Goal: Task Accomplishment & Management: Complete application form

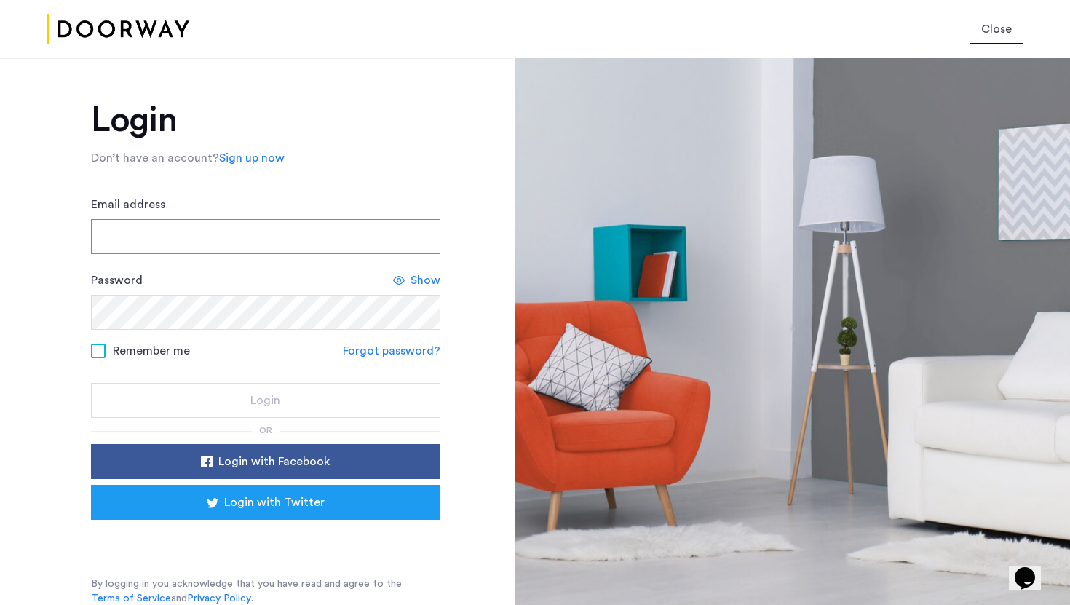
click at [239, 234] on input "Email address" at bounding box center [265, 236] width 349 height 35
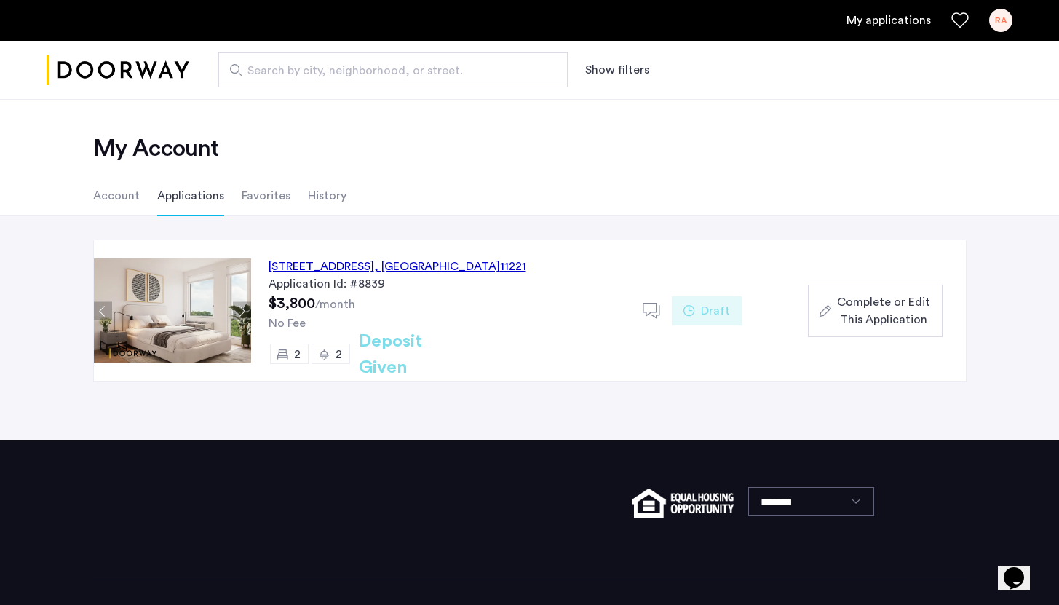
click at [836, 304] on div "Complete or Edit This Application" at bounding box center [875, 310] width 111 height 35
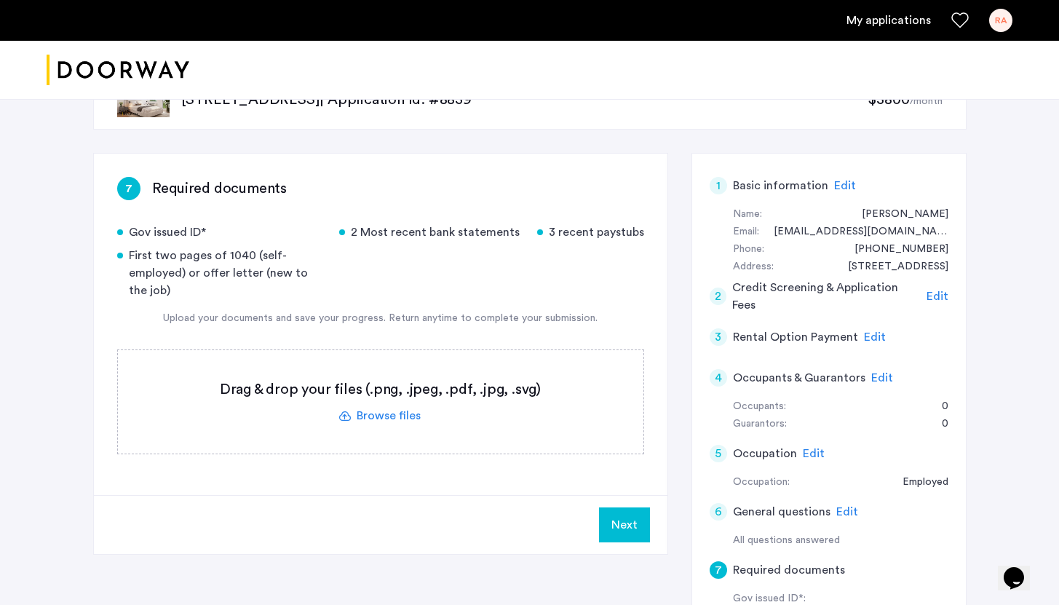
scroll to position [65, 0]
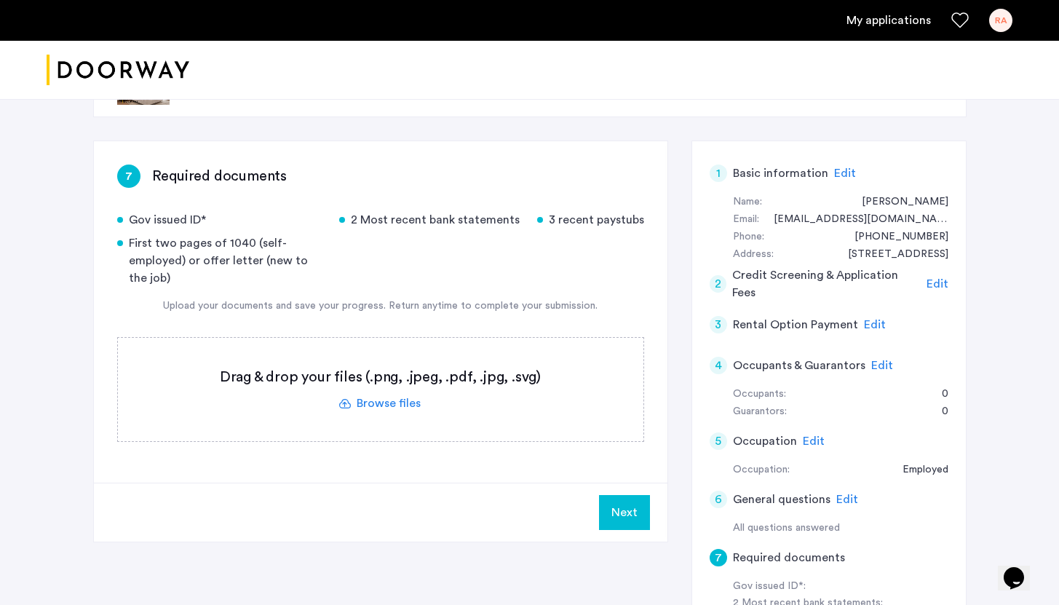
click at [393, 406] on label at bounding box center [381, 389] width 526 height 103
click at [0, 0] on input "file" at bounding box center [0, 0] width 0 height 0
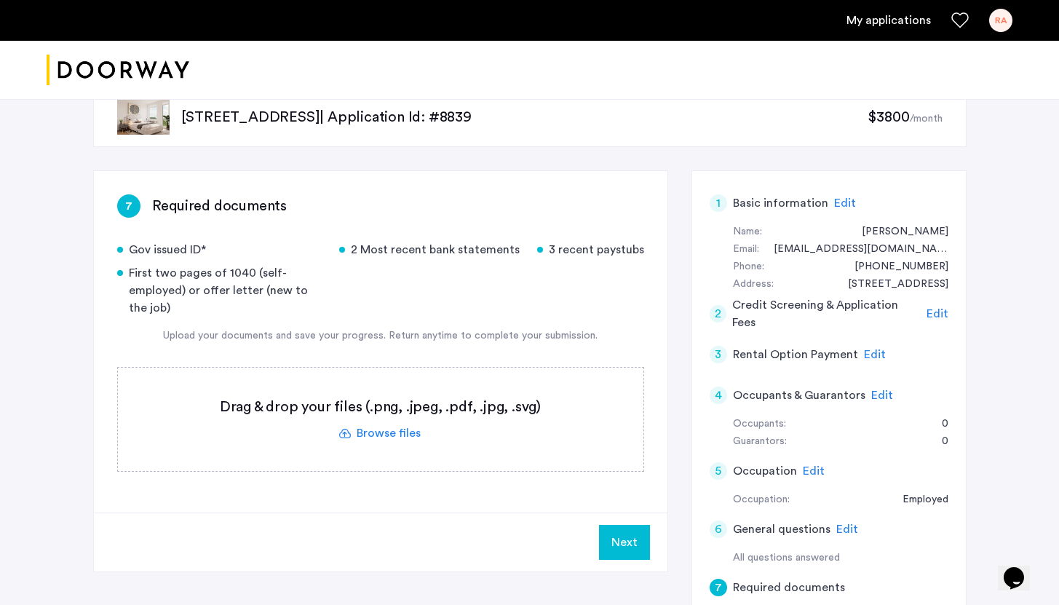
scroll to position [0, 0]
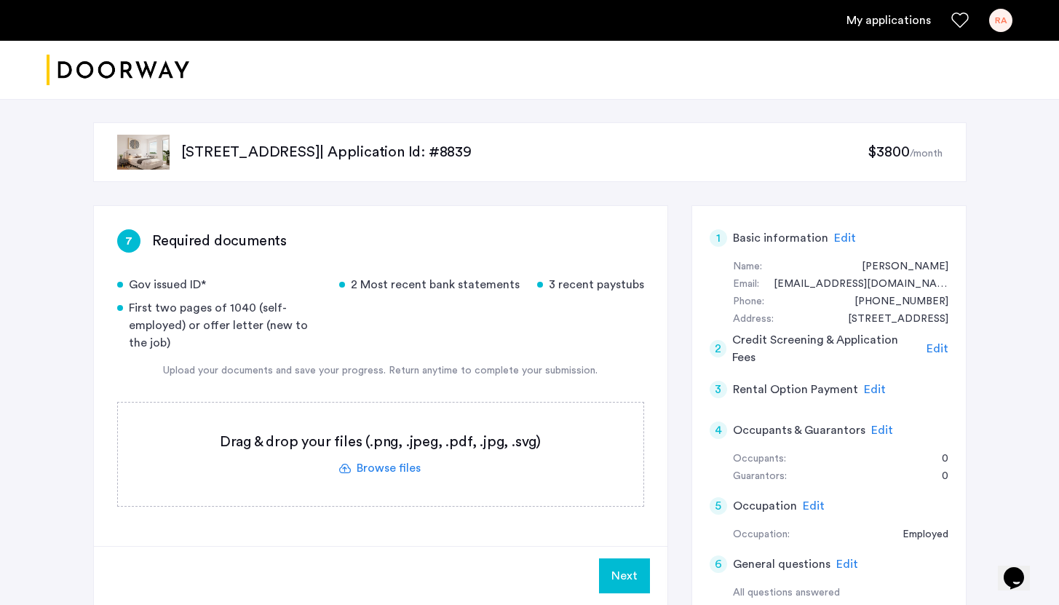
click at [442, 237] on div "7 Required documents" at bounding box center [380, 240] width 527 height 23
drag, startPoint x: 180, startPoint y: 155, endPoint x: 318, endPoint y: 154, distance: 138.3
click at [318, 154] on div "972 Bushwick Avenue, Unit 4F, Brooklyn, NY 11221 | Application Id: #8839 $3800 …" at bounding box center [529, 152] width 873 height 60
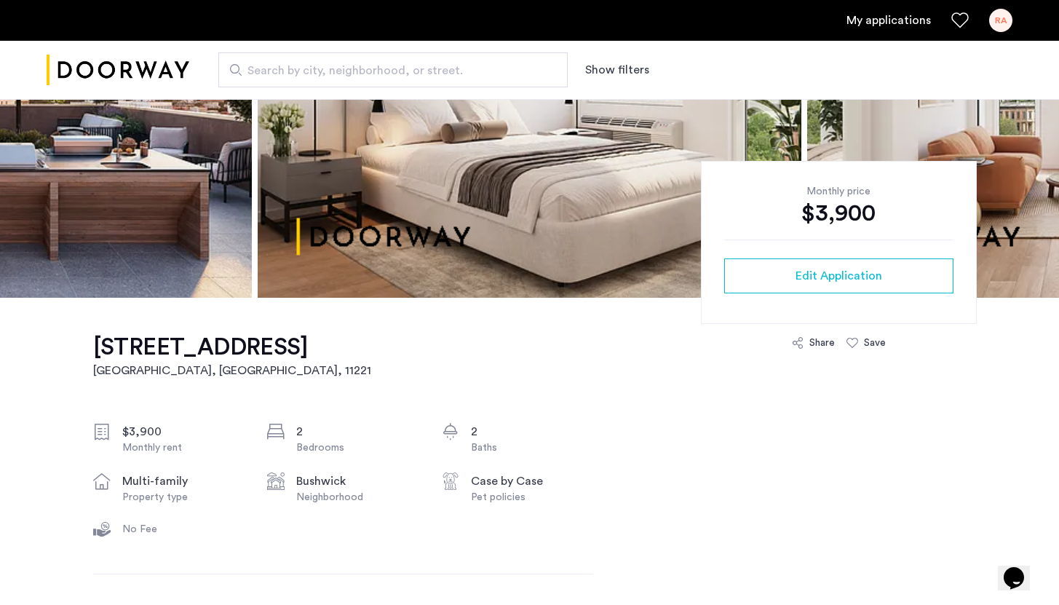
scroll to position [254, 0]
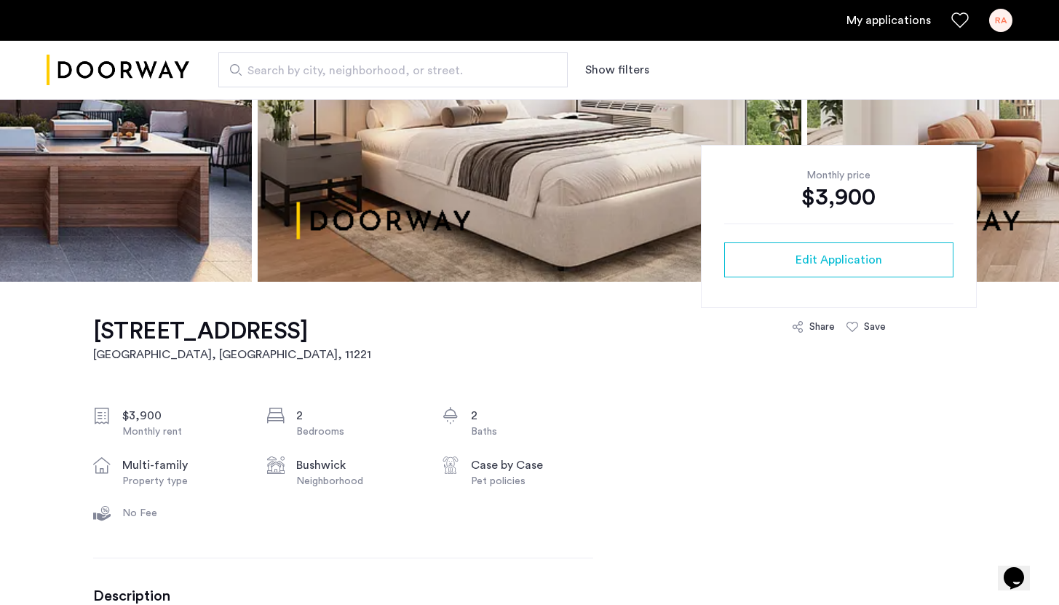
click at [124, 326] on h1 "972 Bushwick Avenue, Unit 4F" at bounding box center [232, 331] width 278 height 29
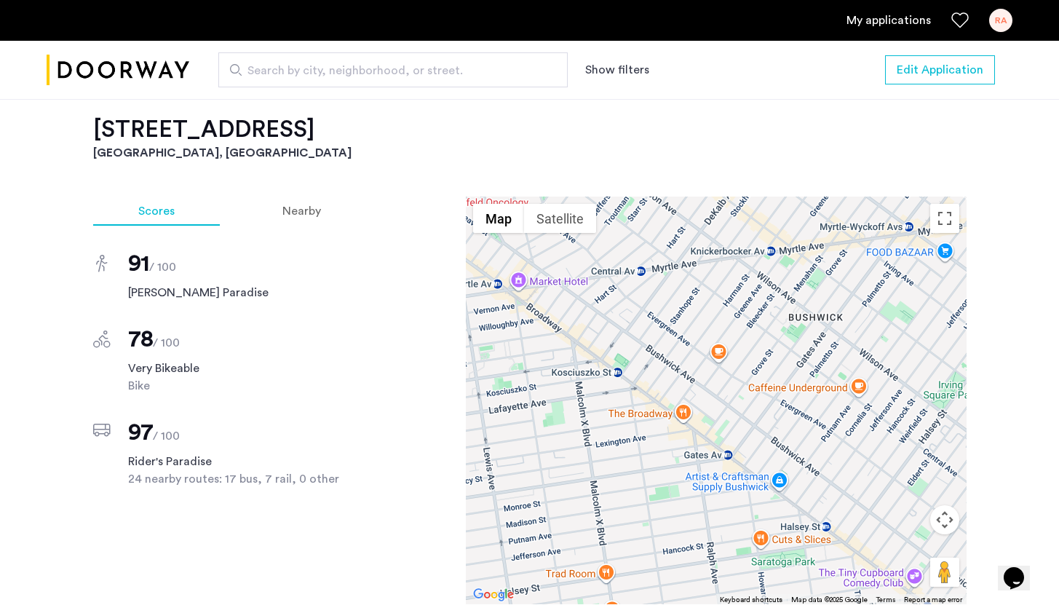
scroll to position [1174, 0]
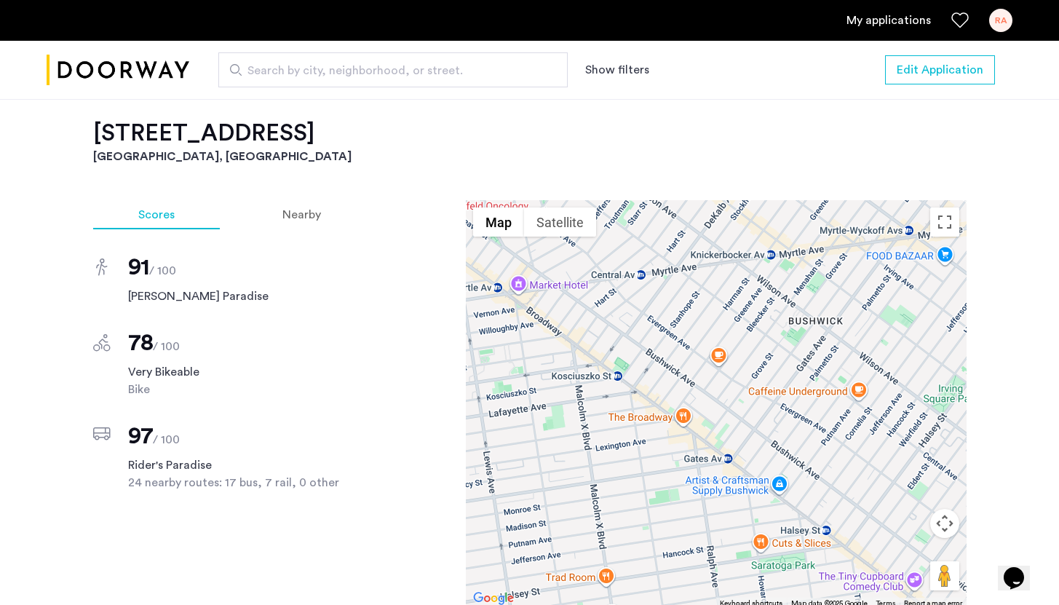
click at [269, 137] on h2 "972 Bushwick Avenue, Unit 4F" at bounding box center [529, 133] width 873 height 29
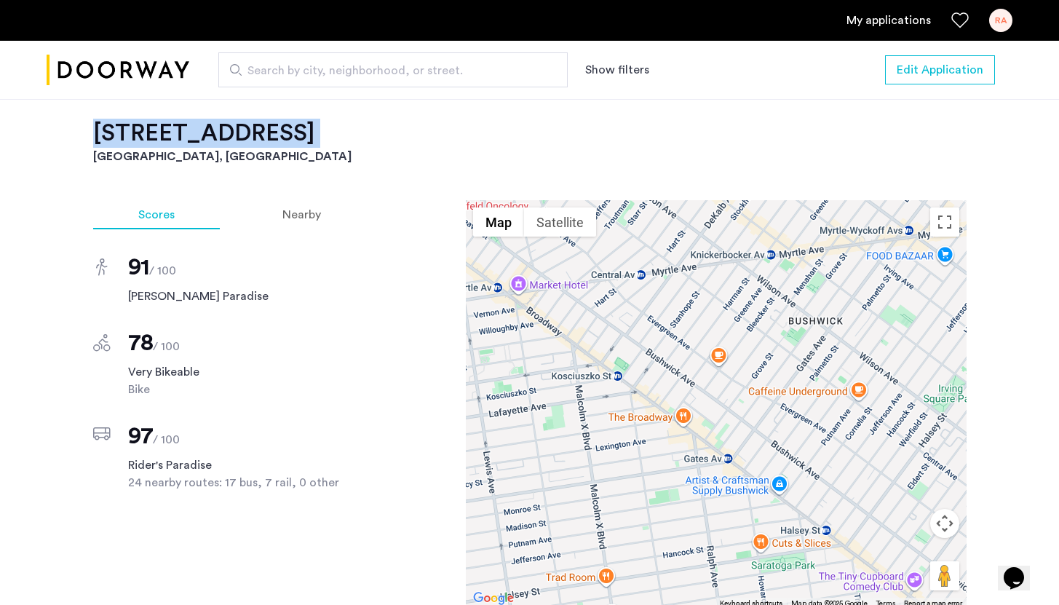
click at [269, 137] on h2 "972 Bushwick Avenue, Unit 4F" at bounding box center [529, 133] width 873 height 29
copy h2 "972 Bushwick Avenue, Unit 4F"
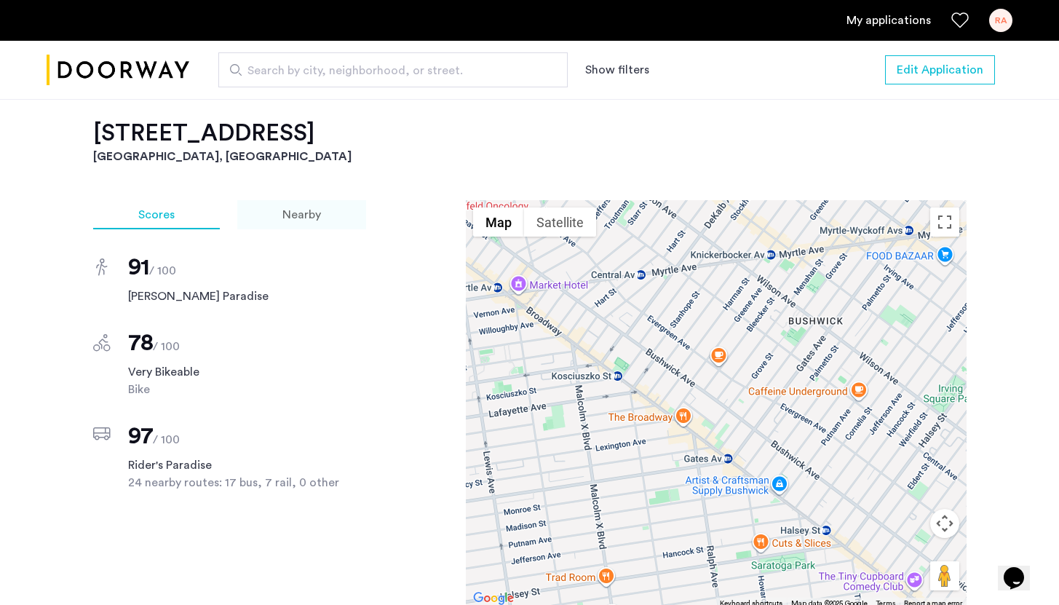
click at [285, 212] on span "Nearby" at bounding box center [301, 215] width 39 height 12
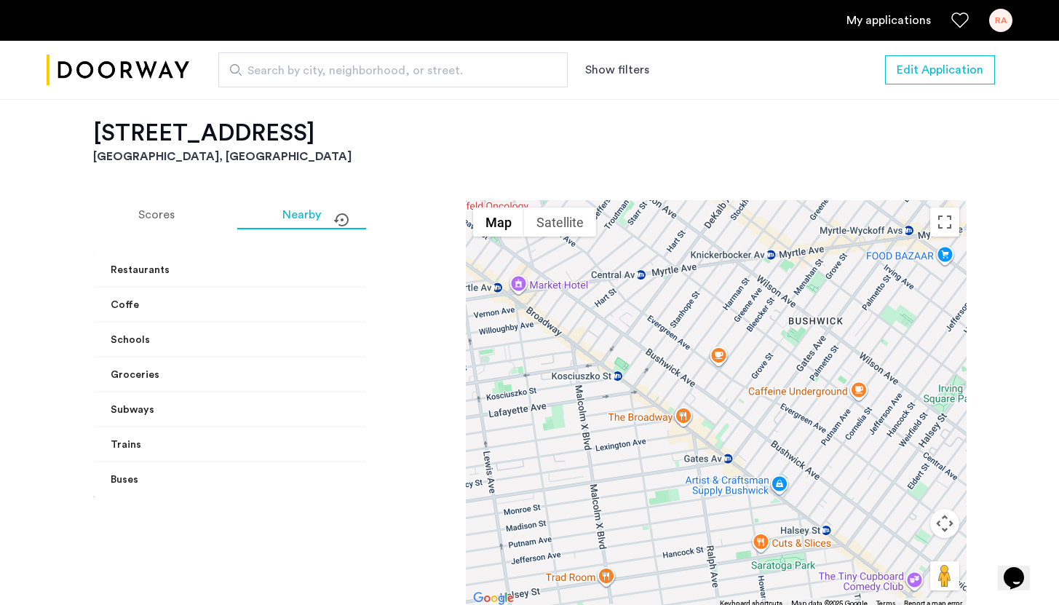
click at [279, 274] on mat-panel-title "Restaurants" at bounding box center [241, 270] width 260 height 15
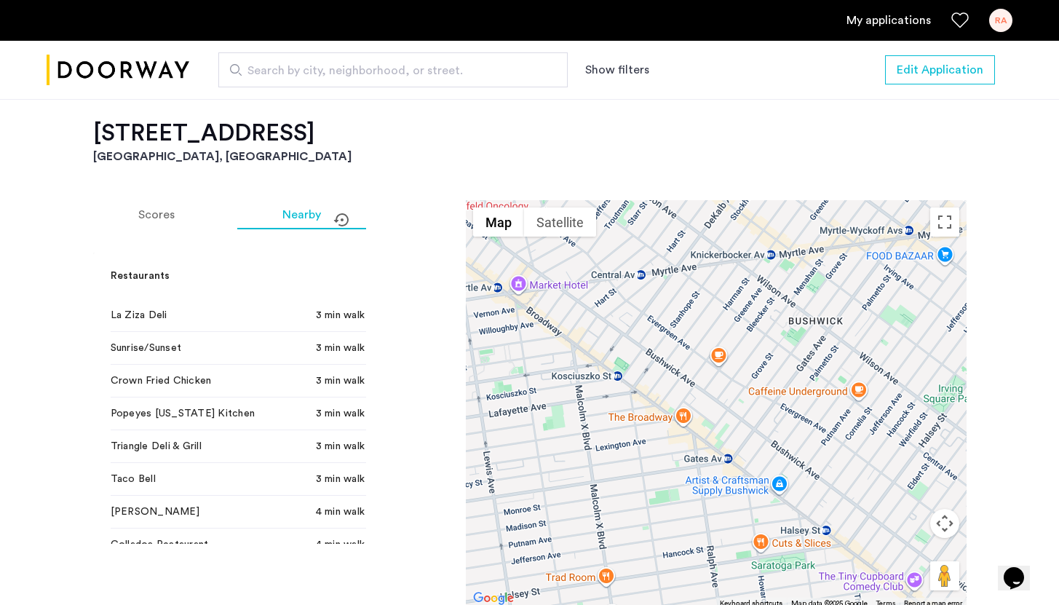
click at [279, 270] on mat-panel-title "Restaurants" at bounding box center [241, 276] width 260 height 15
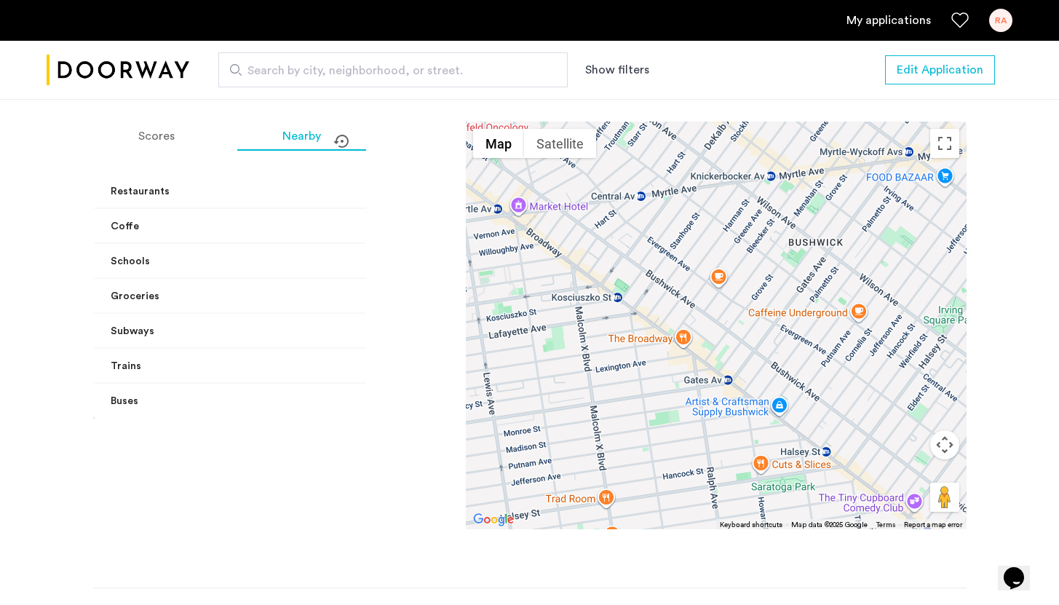
scroll to position [1365, 0]
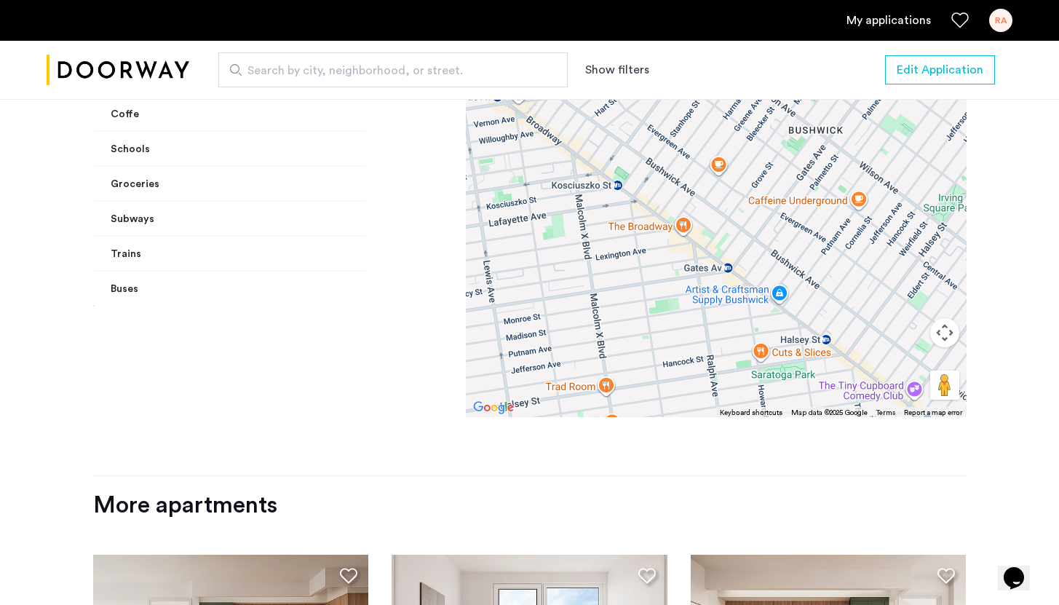
click at [239, 291] on mat-panel-title "Buses" at bounding box center [241, 289] width 260 height 15
click at [239, 291] on mat-expansion-panel-header "Buses" at bounding box center [249, 306] width 312 height 47
click at [235, 256] on mat-panel-title "Trains" at bounding box center [241, 254] width 260 height 15
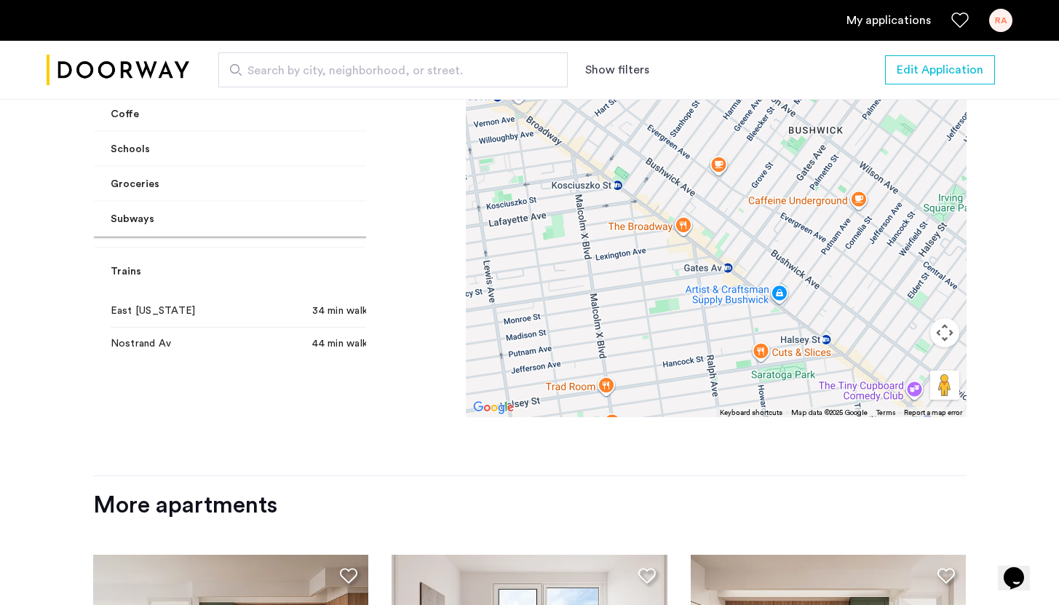
click at [235, 256] on mat-expansion-panel-header "Trains" at bounding box center [249, 271] width 312 height 47
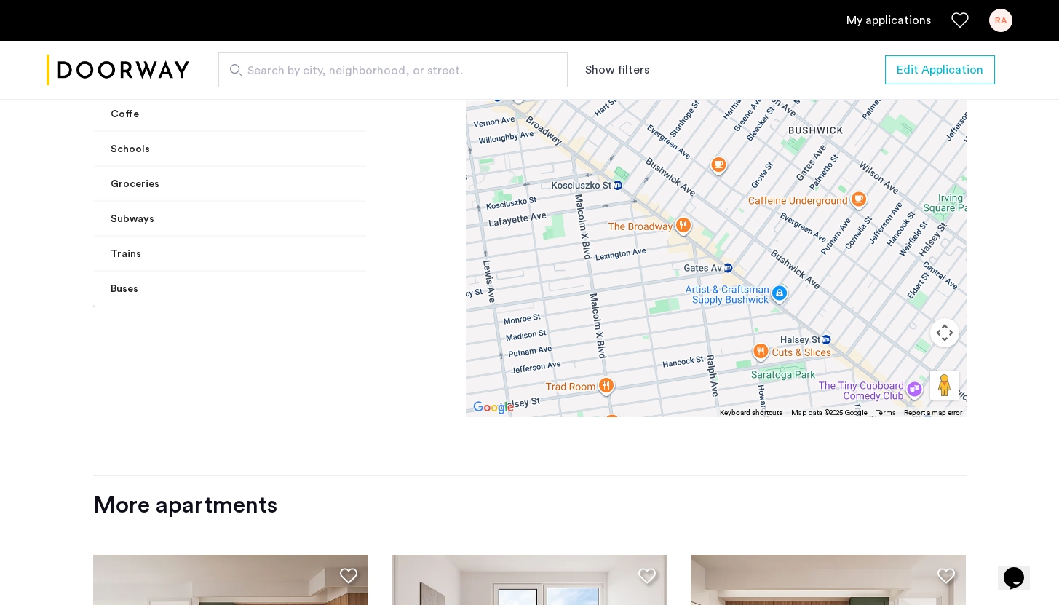
click at [234, 219] on mat-panel-title "Subways" at bounding box center [241, 219] width 260 height 15
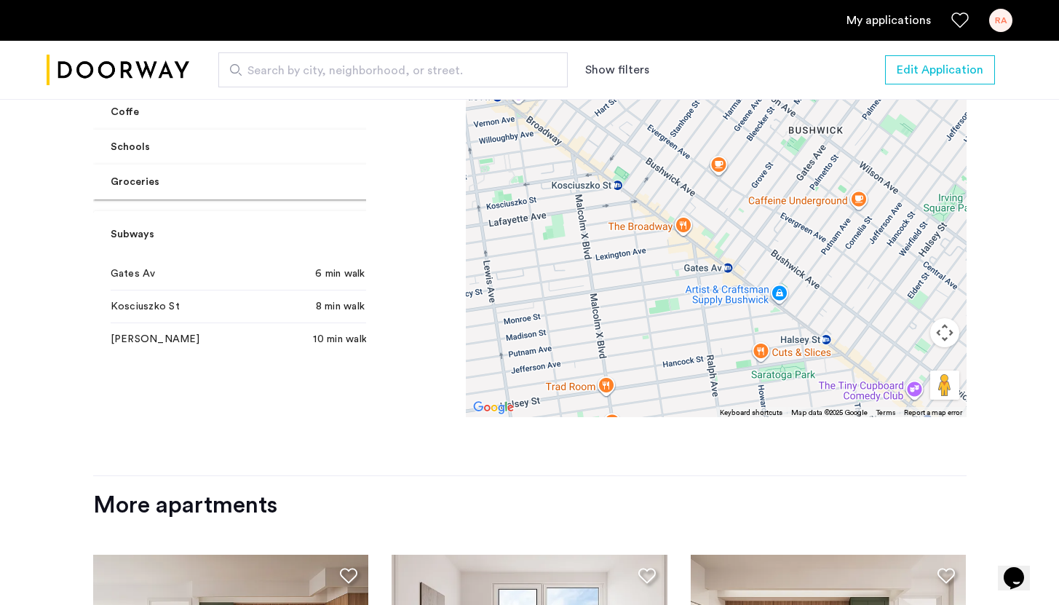
scroll to position [0, 0]
click at [215, 227] on mat-expansion-panel-header "Subways" at bounding box center [249, 236] width 312 height 47
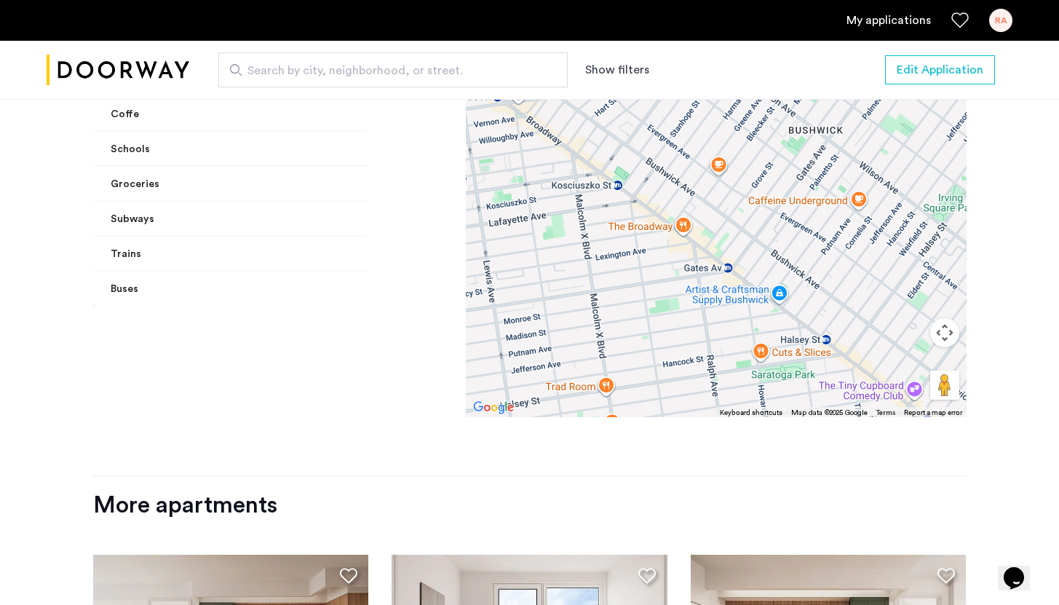
click at [219, 186] on mat-panel-title "Groceries" at bounding box center [241, 184] width 260 height 15
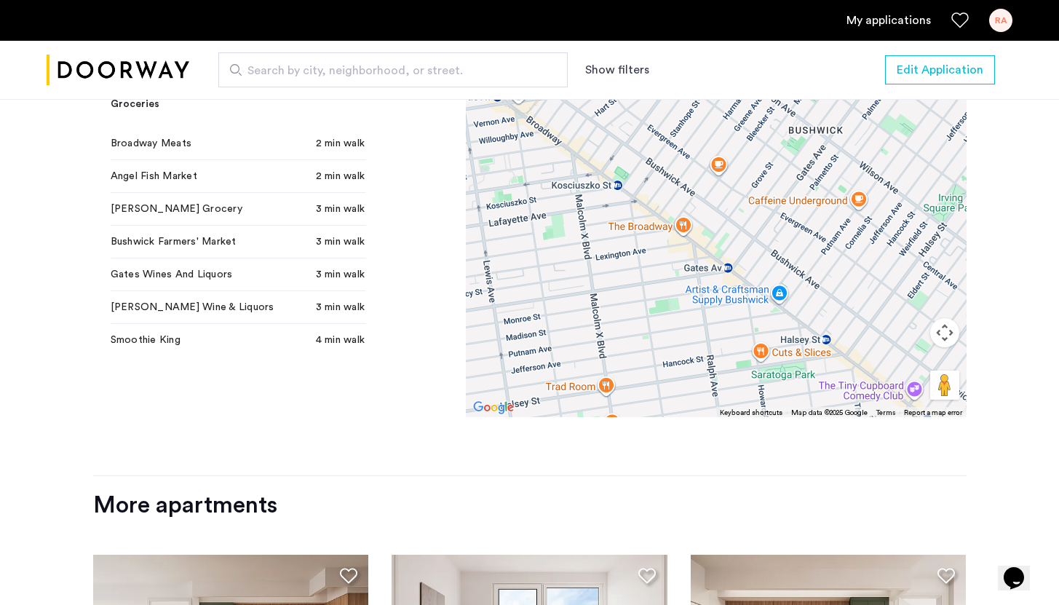
scroll to position [100, 0]
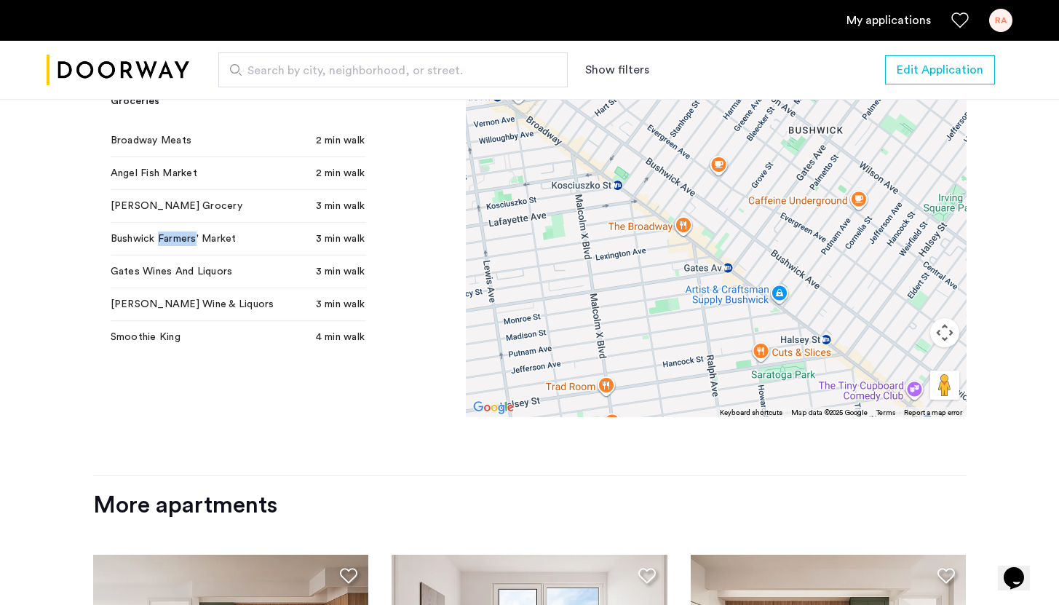
drag, startPoint x: 174, startPoint y: 241, endPoint x: 154, endPoint y: 241, distance: 19.7
click at [154, 241] on span "Bushwick Farmers' Market" at bounding box center [197, 238] width 172 height 15
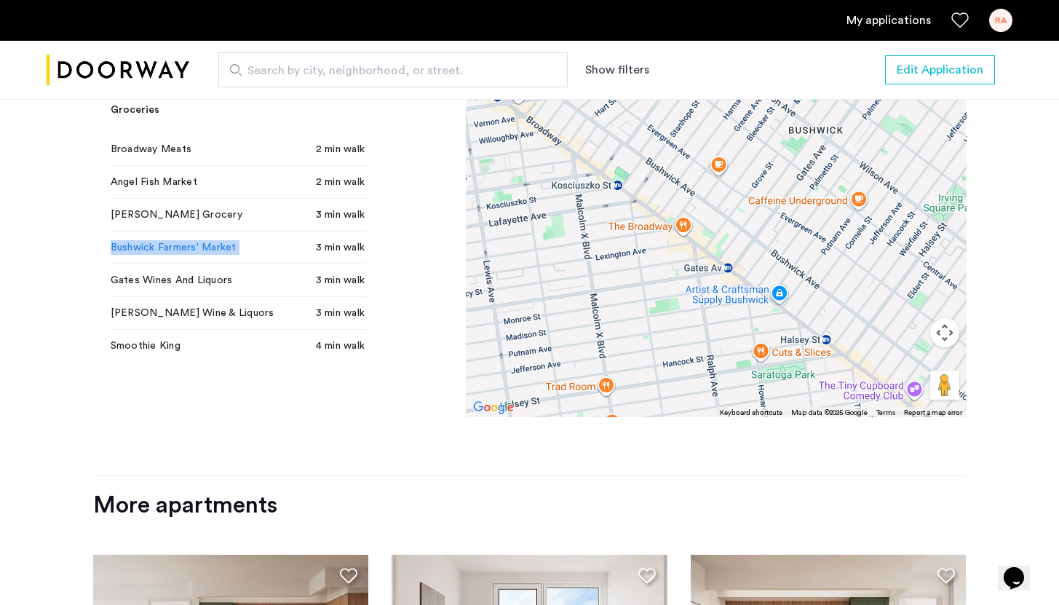
scroll to position [0, 0]
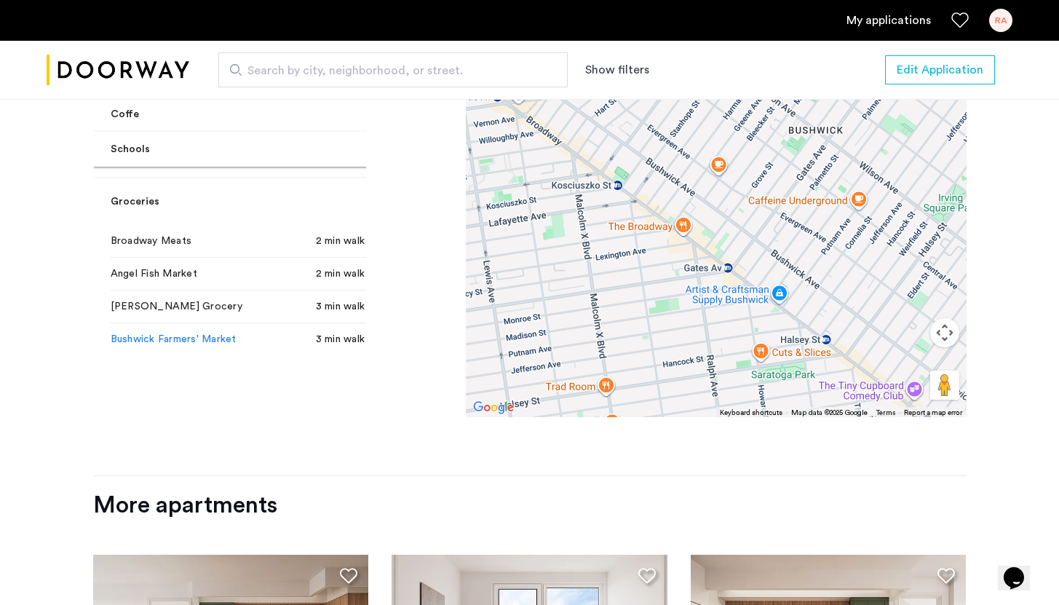
click at [138, 201] on mat-panel-title "Groceries" at bounding box center [241, 201] width 260 height 15
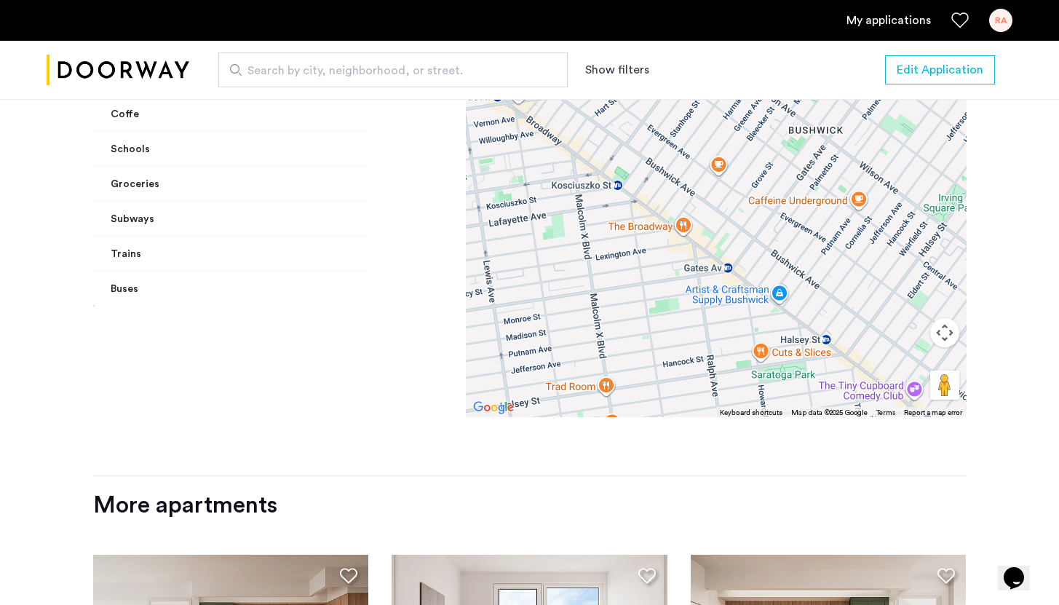
click at [133, 156] on mat-panel-title "Schools" at bounding box center [241, 149] width 260 height 15
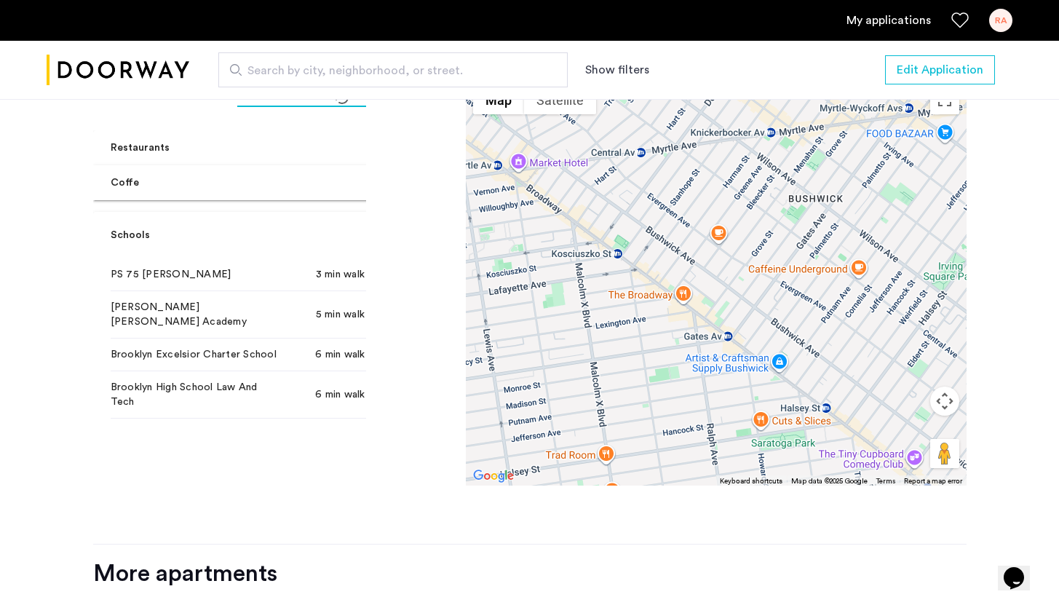
scroll to position [1275, 0]
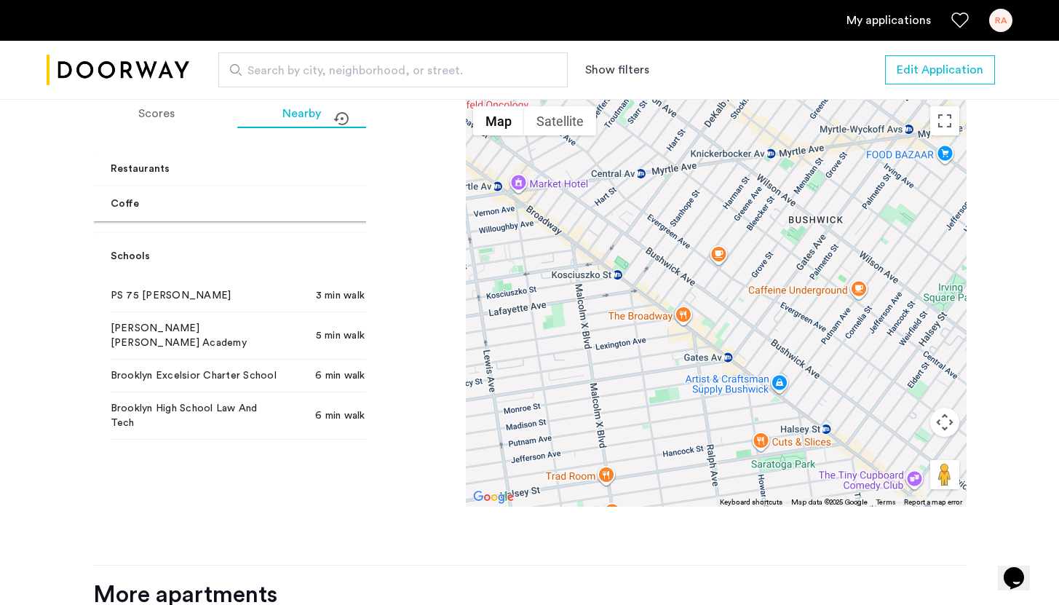
click at [130, 258] on mat-panel-title "Schools" at bounding box center [241, 256] width 260 height 15
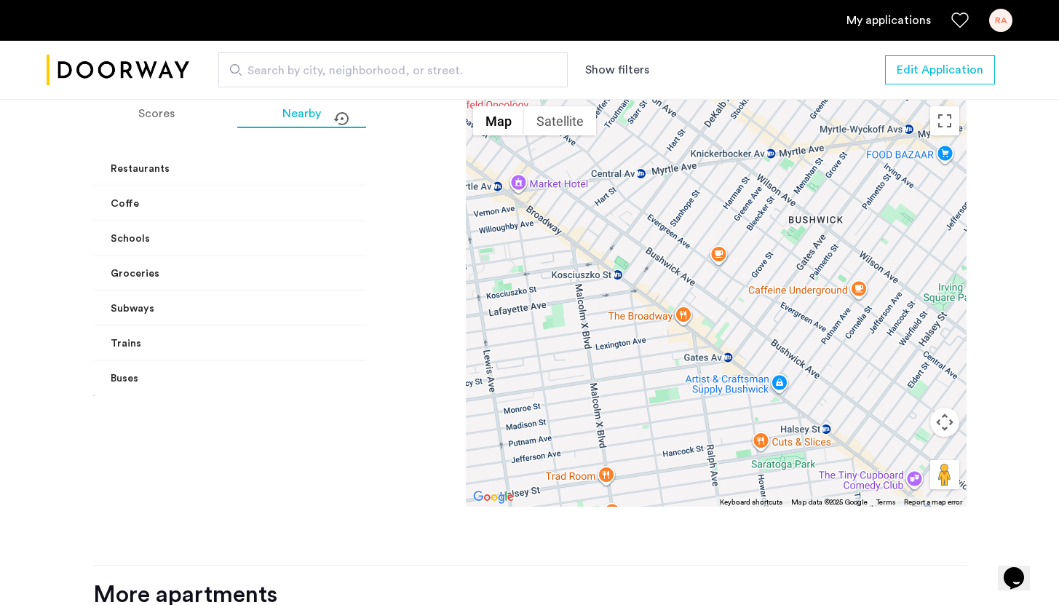
click at [143, 210] on mat-panel-title "Coffe" at bounding box center [241, 204] width 260 height 15
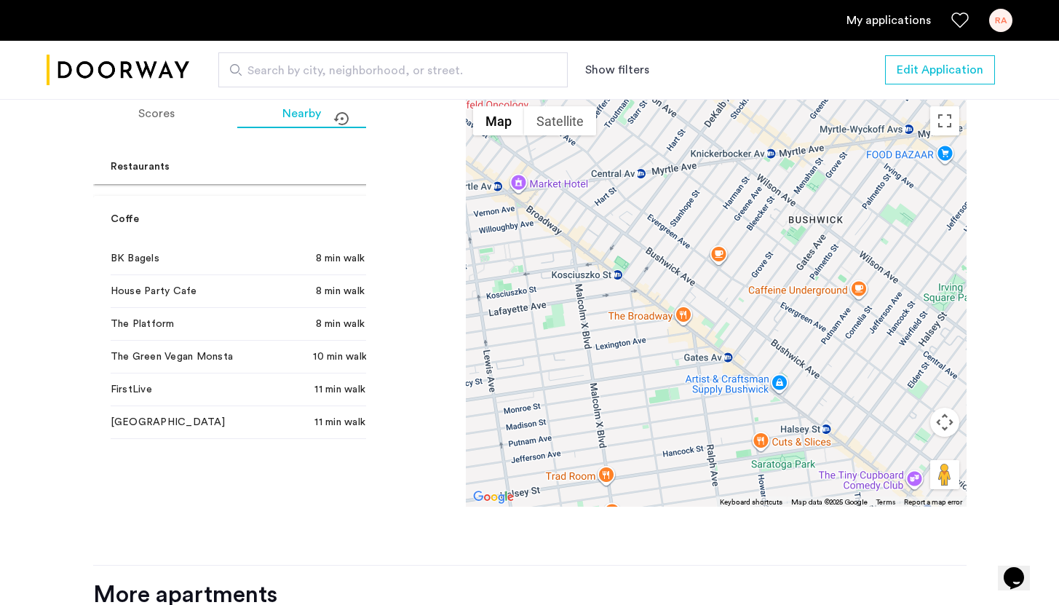
scroll to position [0, 0]
click at [165, 165] on mat-panel-title "Restaurants" at bounding box center [241, 169] width 260 height 15
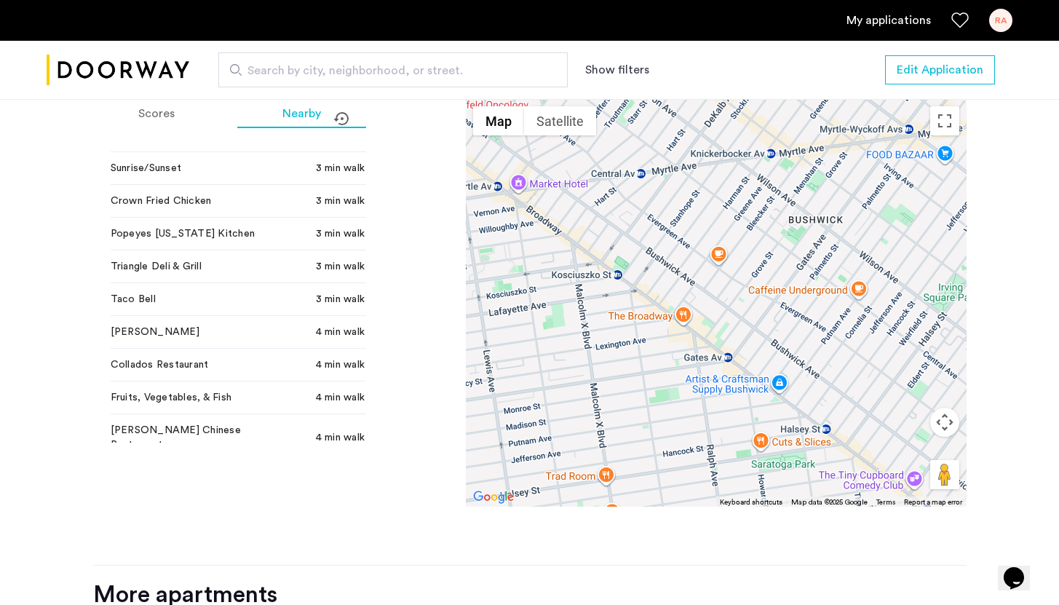
scroll to position [84, 0]
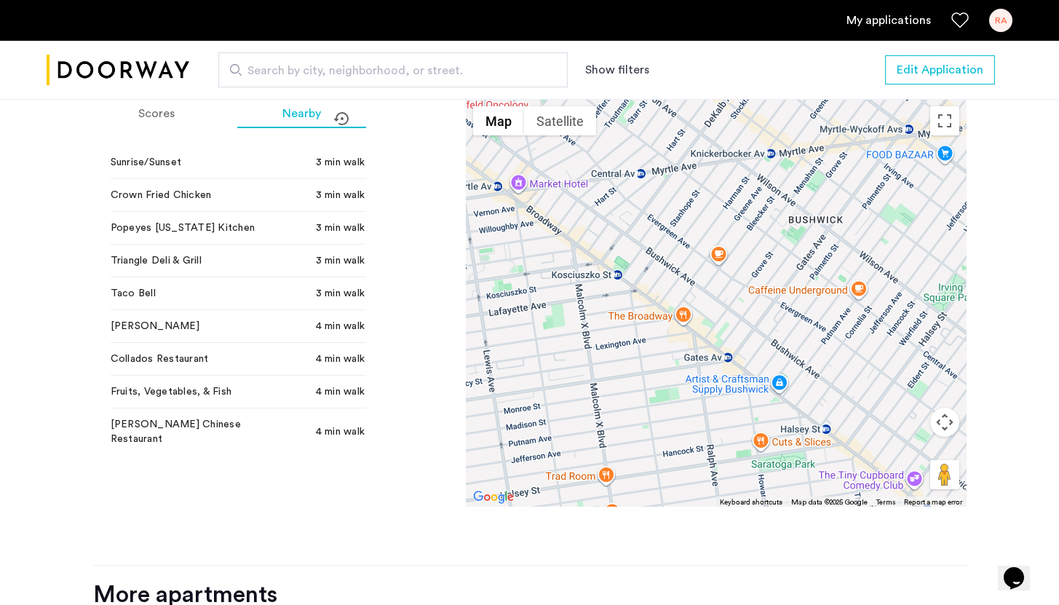
click at [170, 226] on span "Popeyes Louisiana Kitchen" at bounding box center [197, 228] width 172 height 15
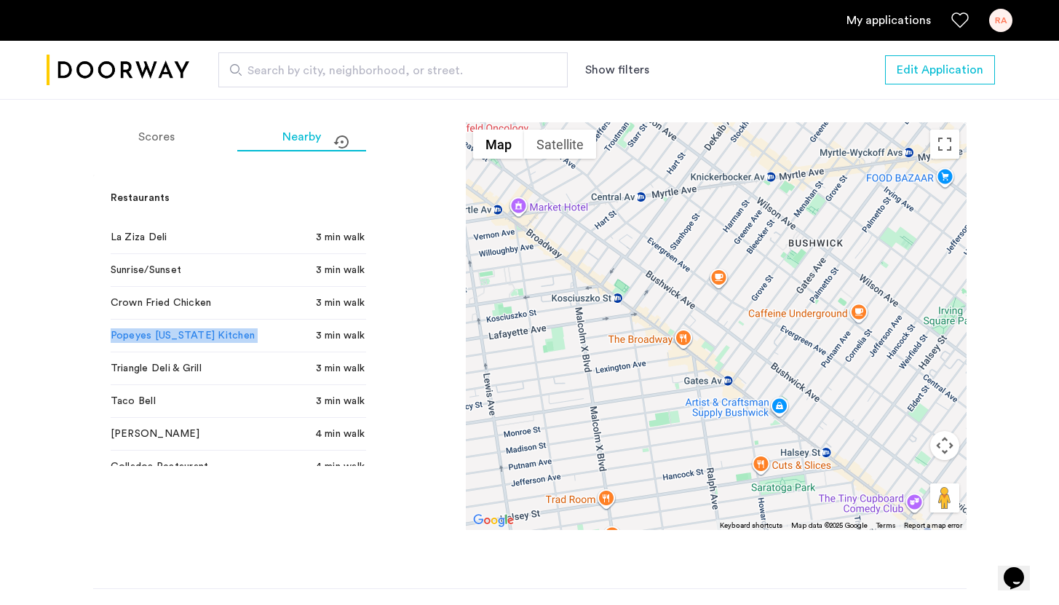
scroll to position [1242, 0]
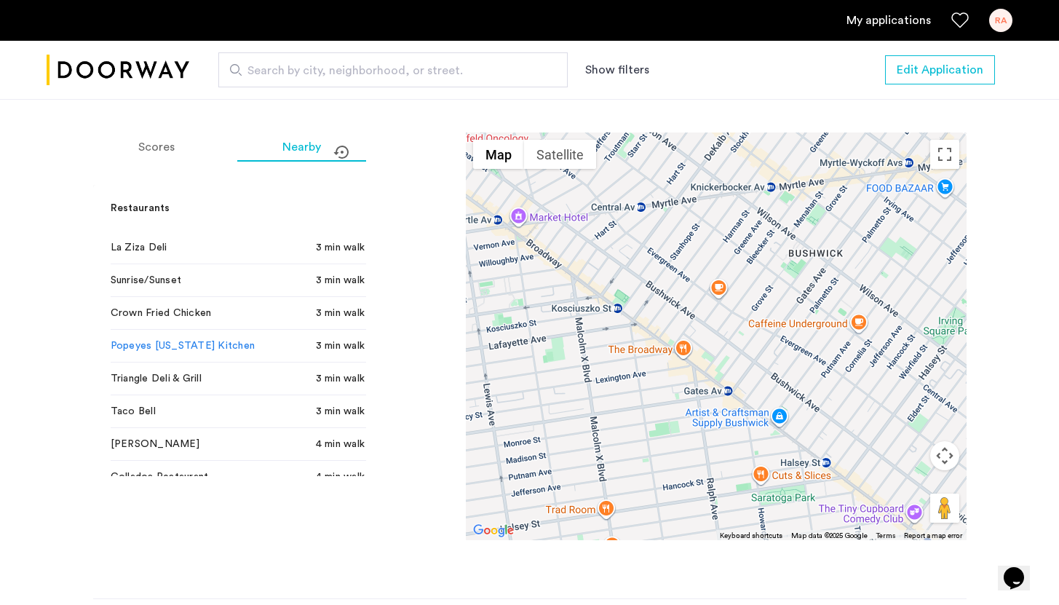
click at [389, 277] on div "Scores Nearby Restaurants La Ziza Deli 3 min walk Sunrise/Sunset 3 min walk Cro…" at bounding box center [529, 365] width 873 height 467
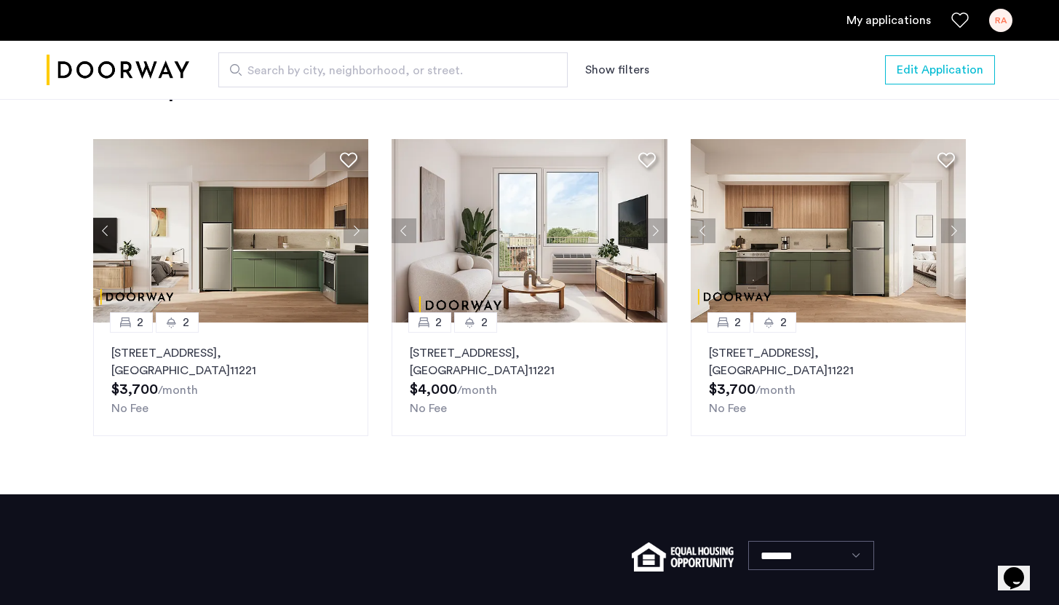
scroll to position [1780, 0]
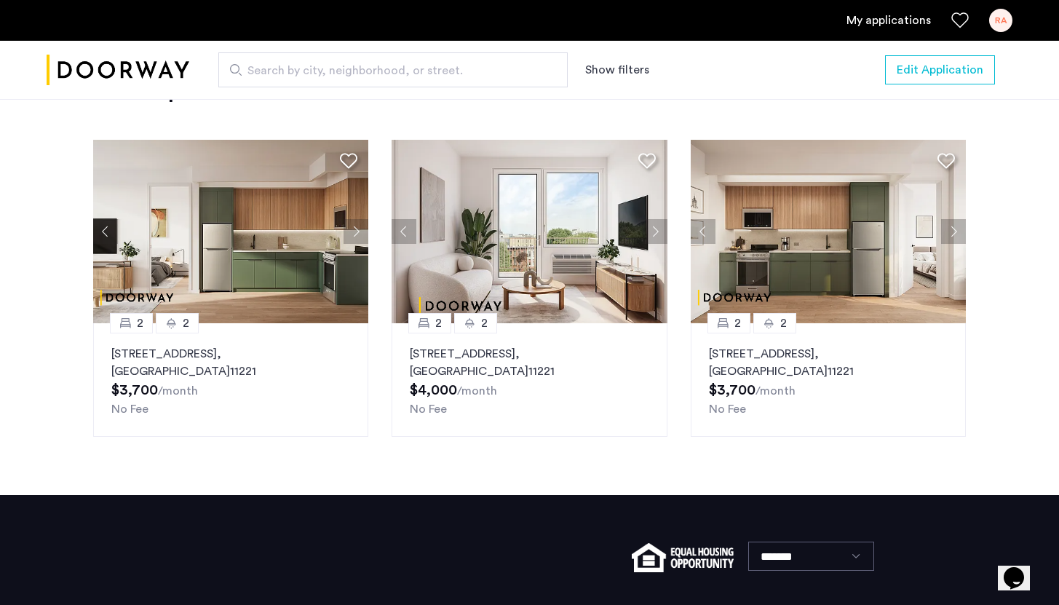
click at [357, 236] on button "Next apartment" at bounding box center [356, 231] width 25 height 25
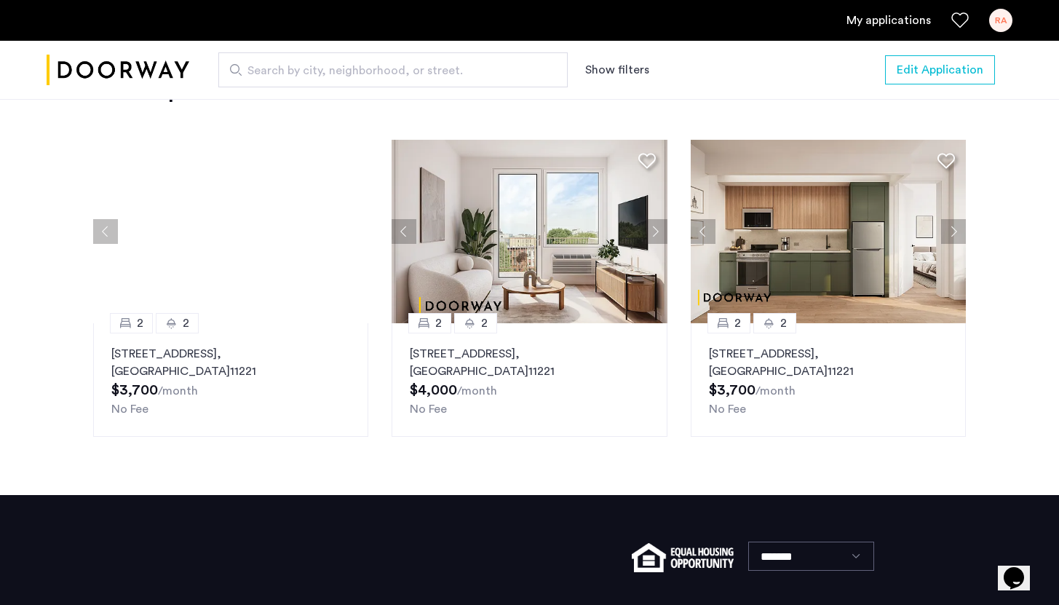
click at [357, 236] on div at bounding box center [231, 231] width 276 height 183
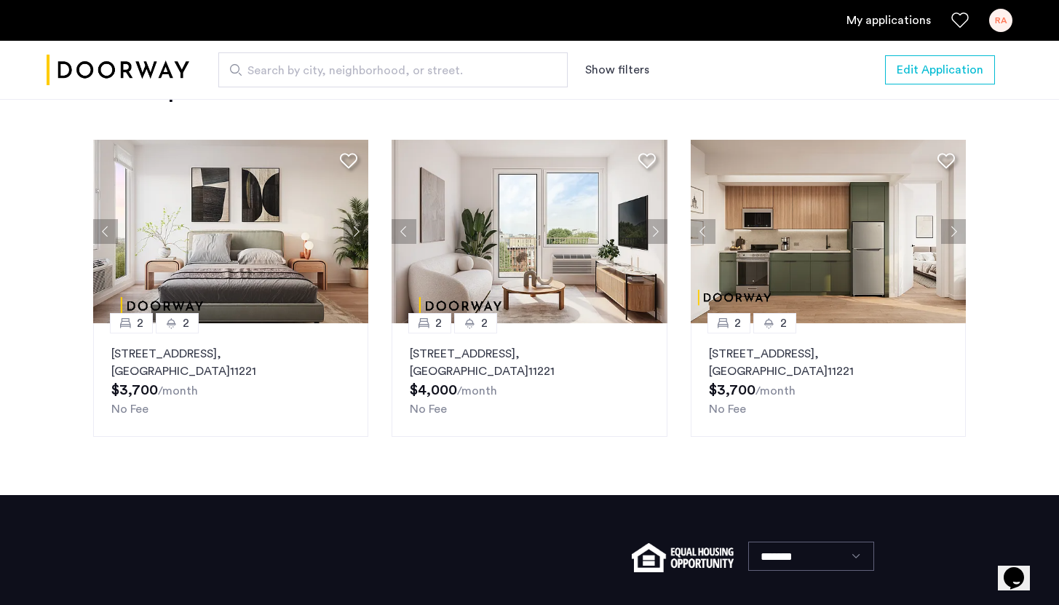
click at [357, 236] on button "Next apartment" at bounding box center [356, 231] width 25 height 25
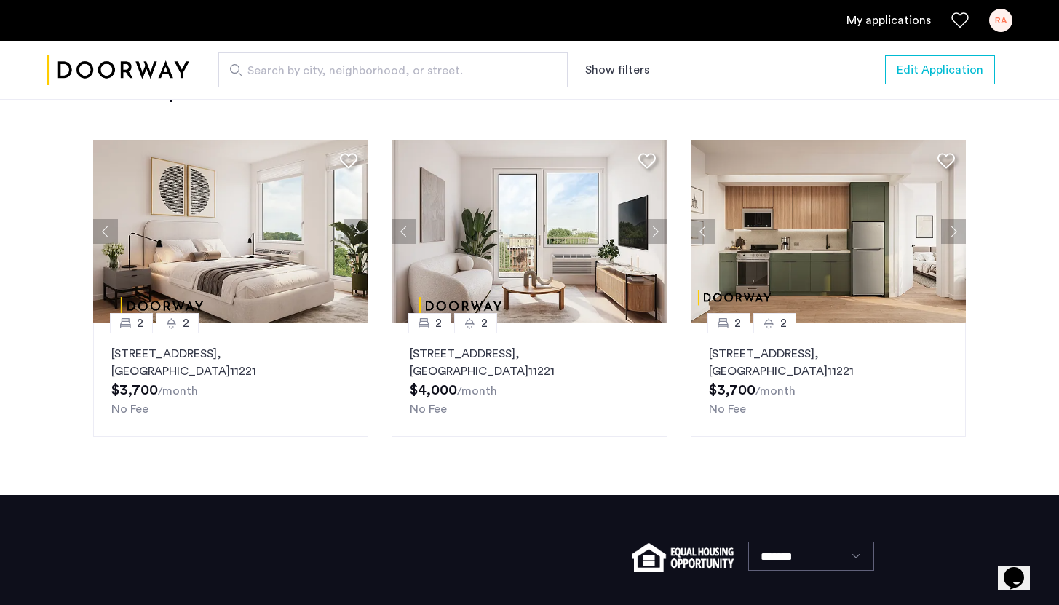
click at [357, 236] on button "Next apartment" at bounding box center [356, 231] width 25 height 25
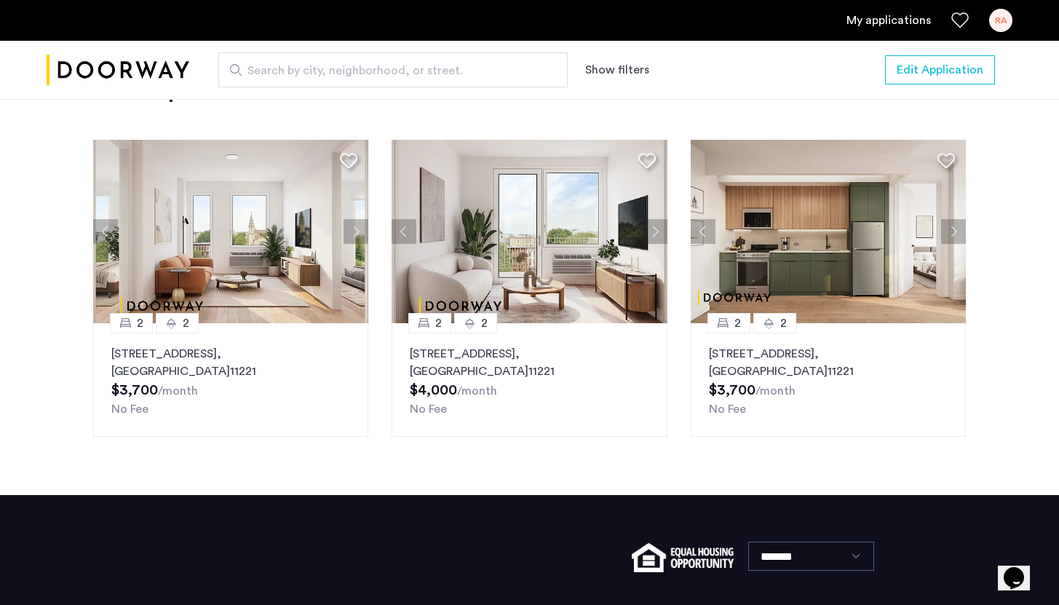
click at [357, 236] on button "Next apartment" at bounding box center [356, 231] width 25 height 25
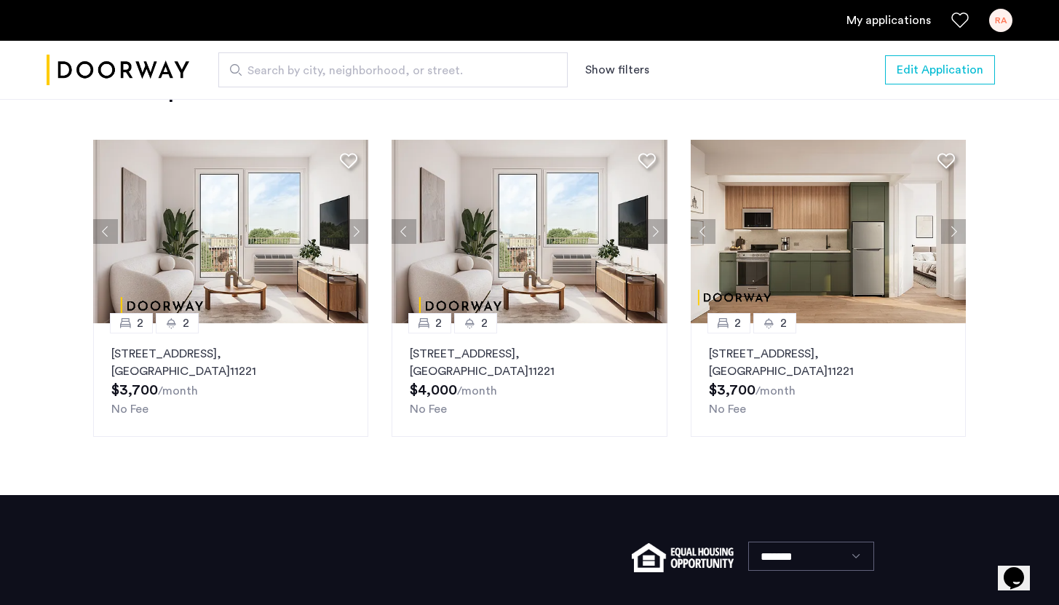
click at [266, 274] on img at bounding box center [231, 231] width 276 height 183
